Goal: Task Accomplishment & Management: Use online tool/utility

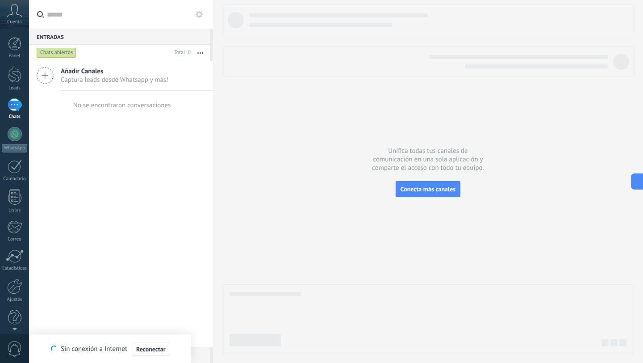
click at [14, 76] on div at bounding box center [14, 74] width 13 height 17
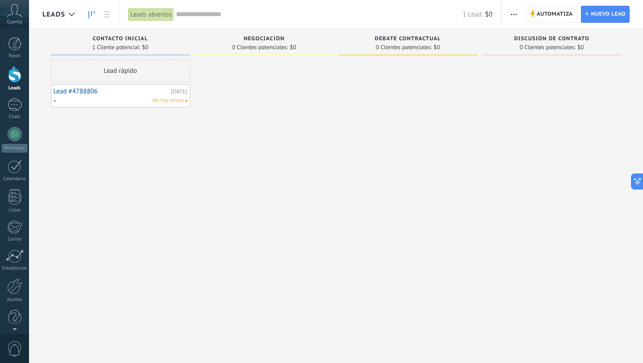
click at [514, 12] on span "button" at bounding box center [514, 14] width 6 height 17
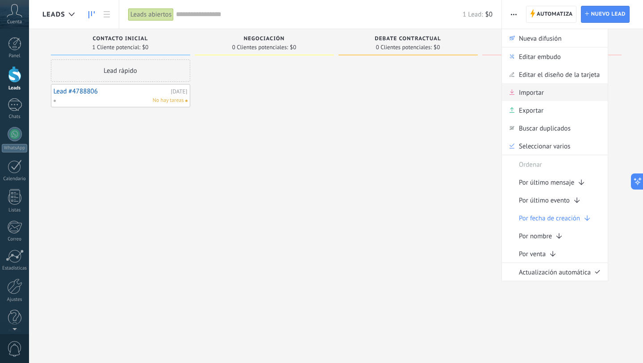
click at [525, 93] on span "Importar" at bounding box center [531, 92] width 25 height 18
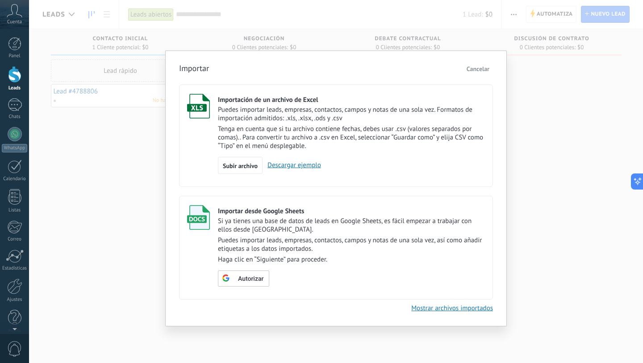
click at [565, 76] on div "Importar Cancelar Importación de un archivo de Excel Puedes importar leads, emp…" at bounding box center [336, 181] width 614 height 363
